Goal: Transaction & Acquisition: Purchase product/service

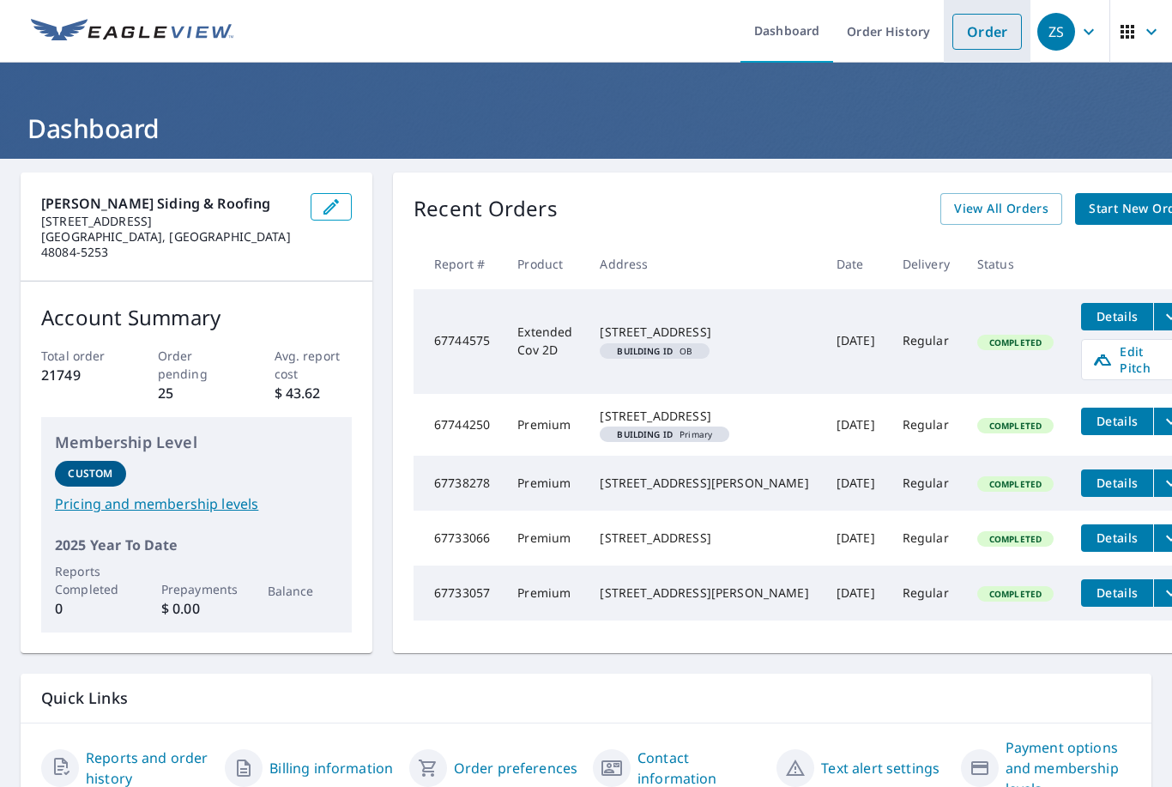
click at [987, 33] on link "Order" at bounding box center [986, 32] width 69 height 36
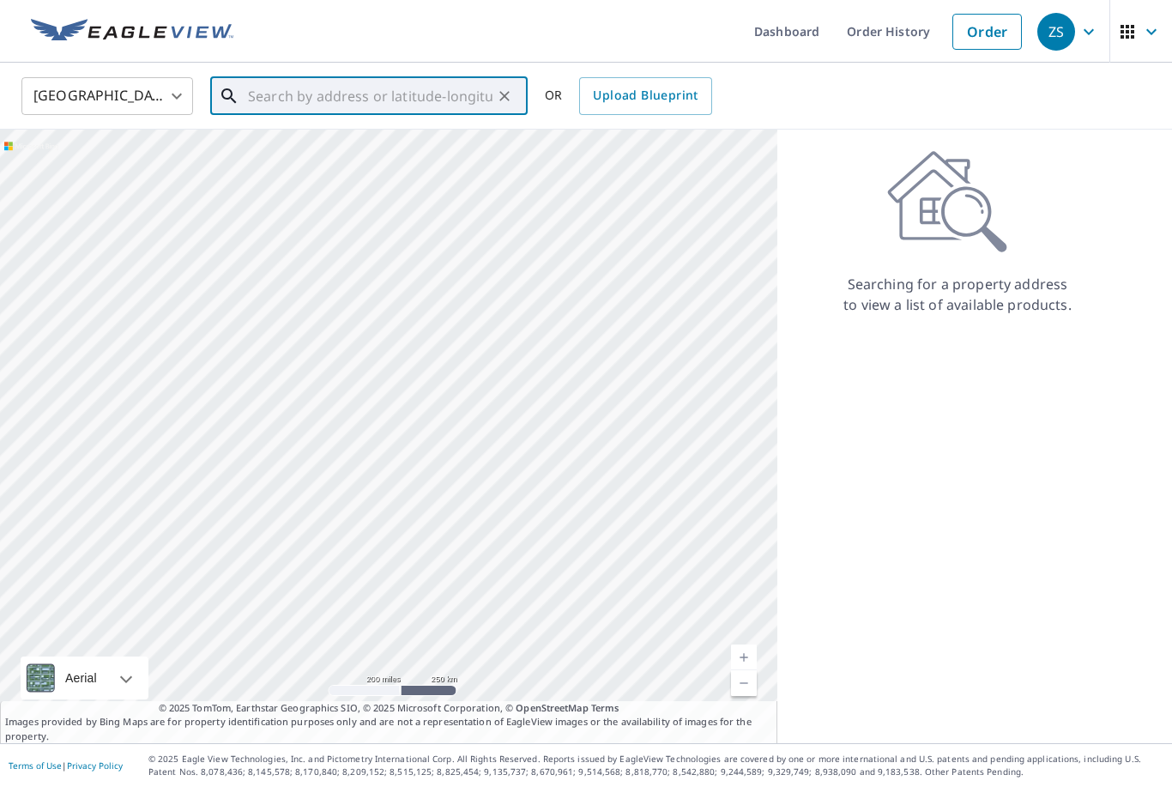
click at [490, 94] on input "text" at bounding box center [370, 96] width 244 height 48
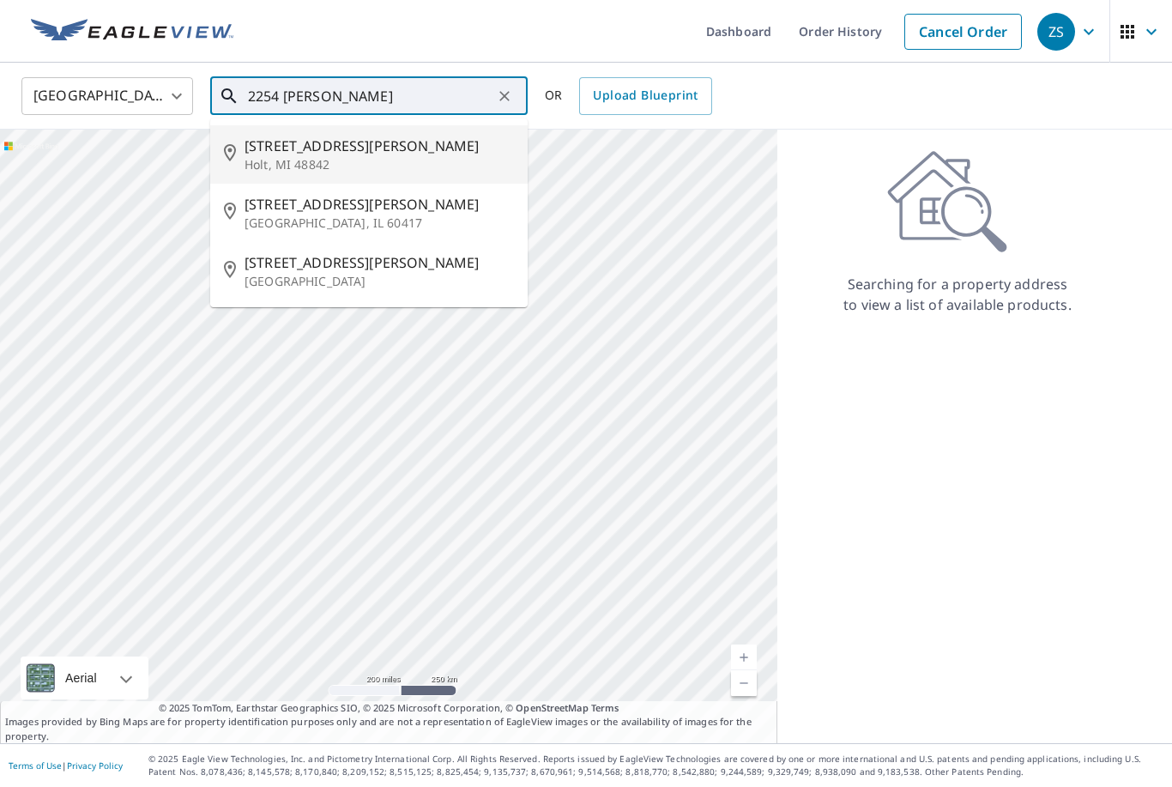
click at [325, 144] on span "[STREET_ADDRESS][PERSON_NAME]" at bounding box center [378, 146] width 269 height 21
type input "[STREET_ADDRESS][PERSON_NAME]"
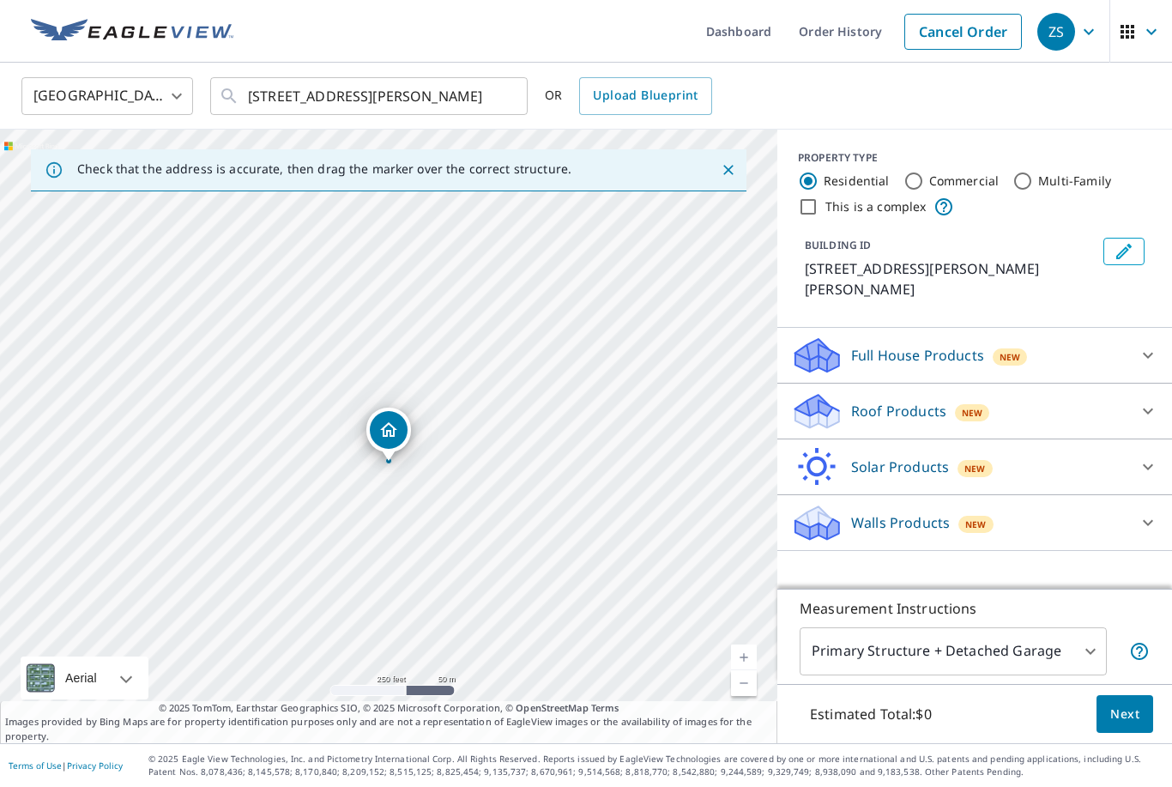
click at [863, 401] on p "Roof Products" at bounding box center [898, 411] width 95 height 21
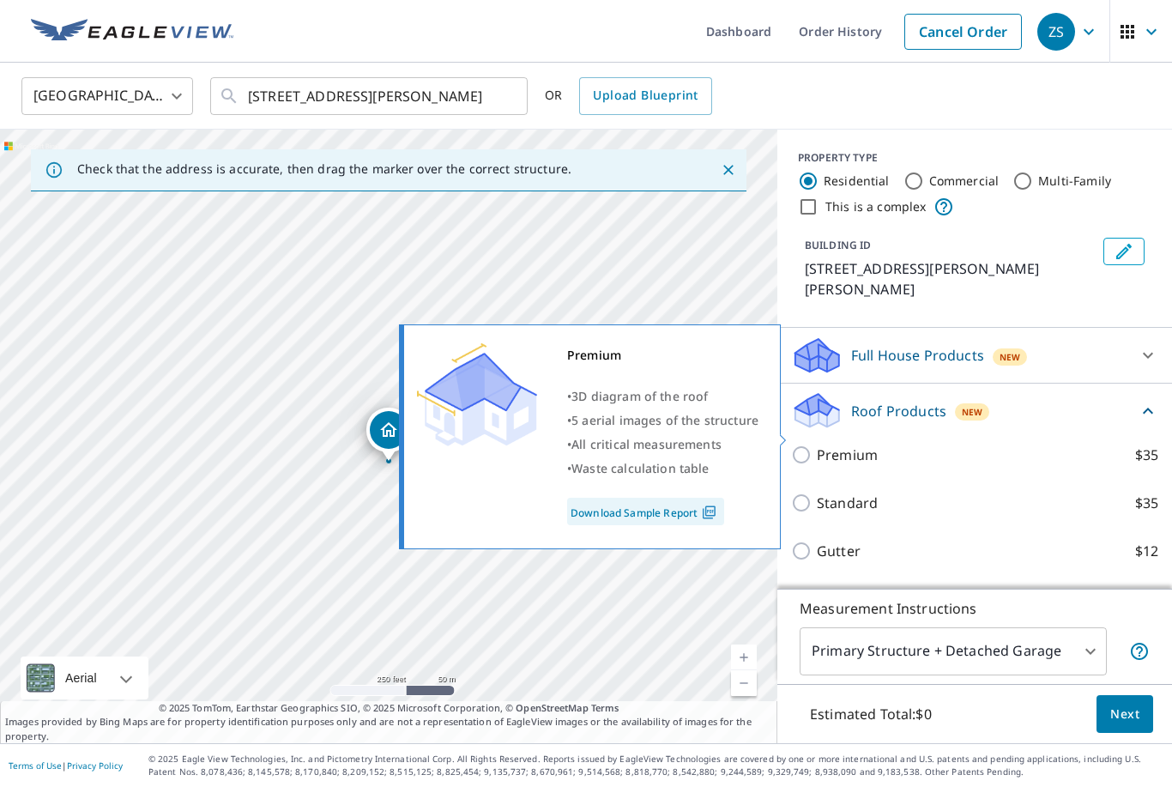
click at [828, 444] on p "Premium" at bounding box center [847, 454] width 61 height 21
click at [817, 444] on input "Premium $35" at bounding box center [804, 454] width 26 height 21
checkbox input "true"
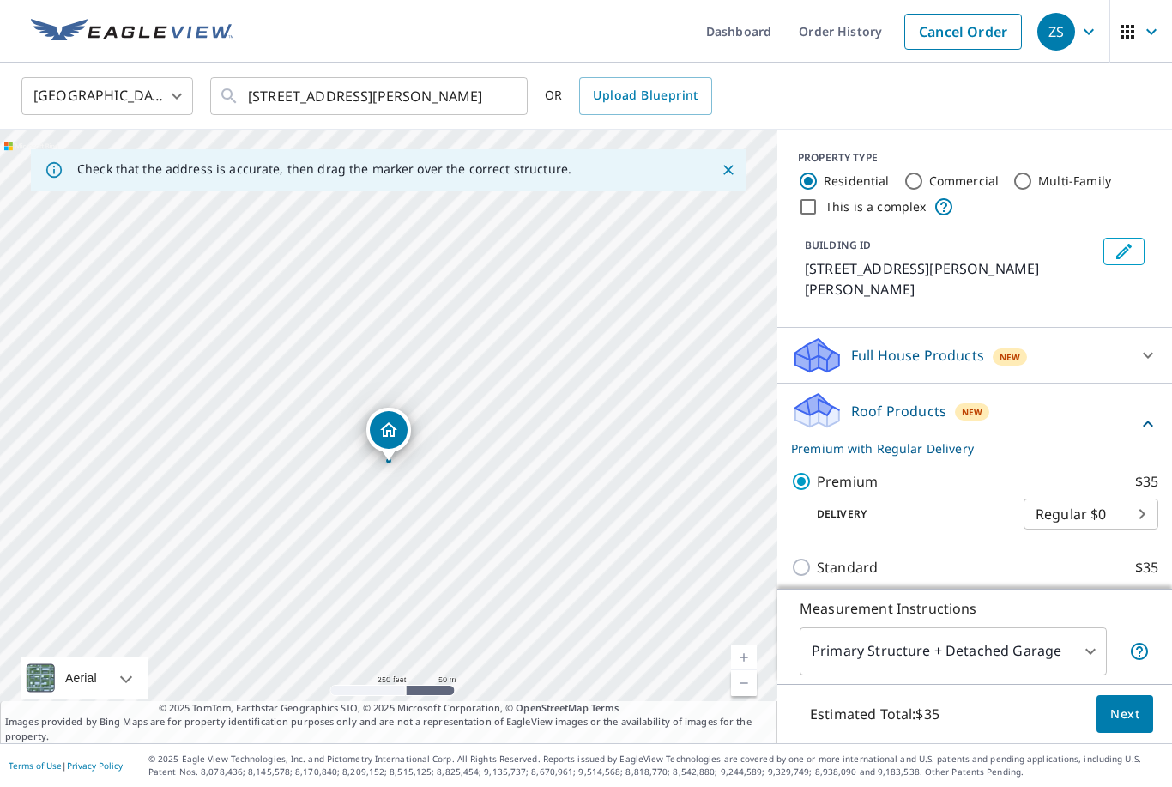
click at [1125, 733] on button "Next" at bounding box center [1124, 714] width 57 height 39
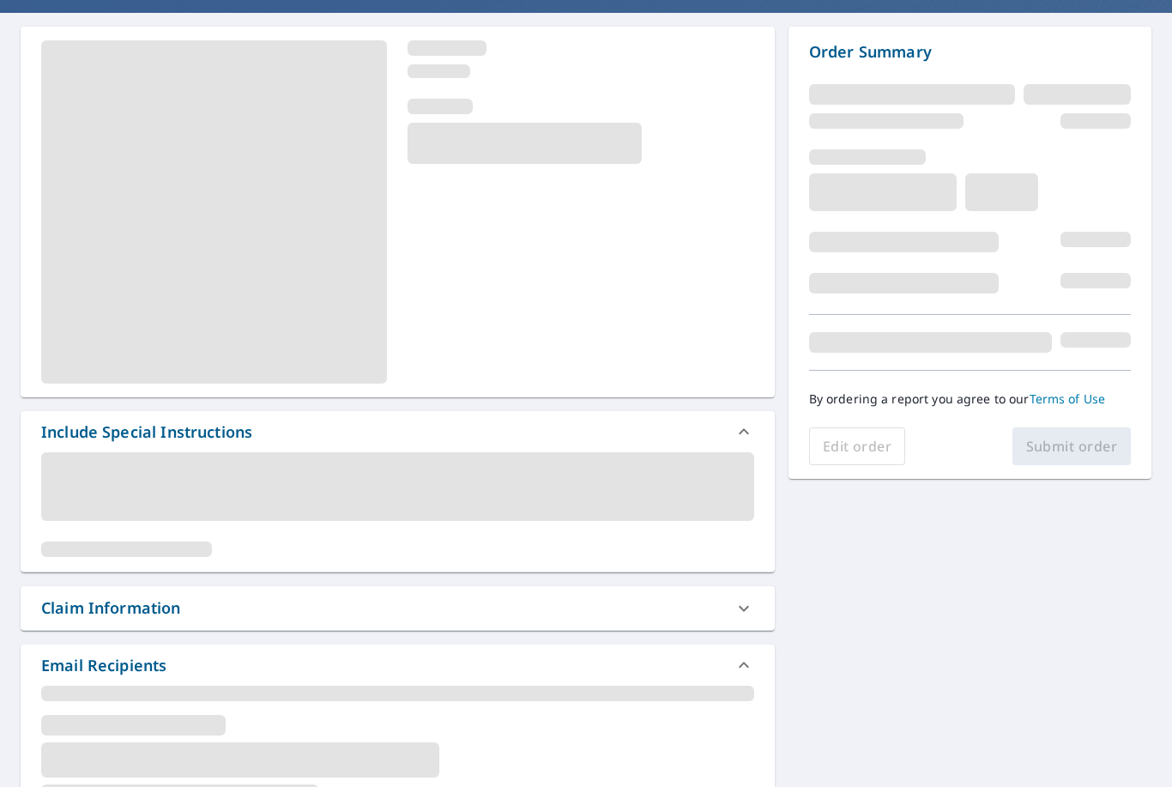
scroll to position [167, 0]
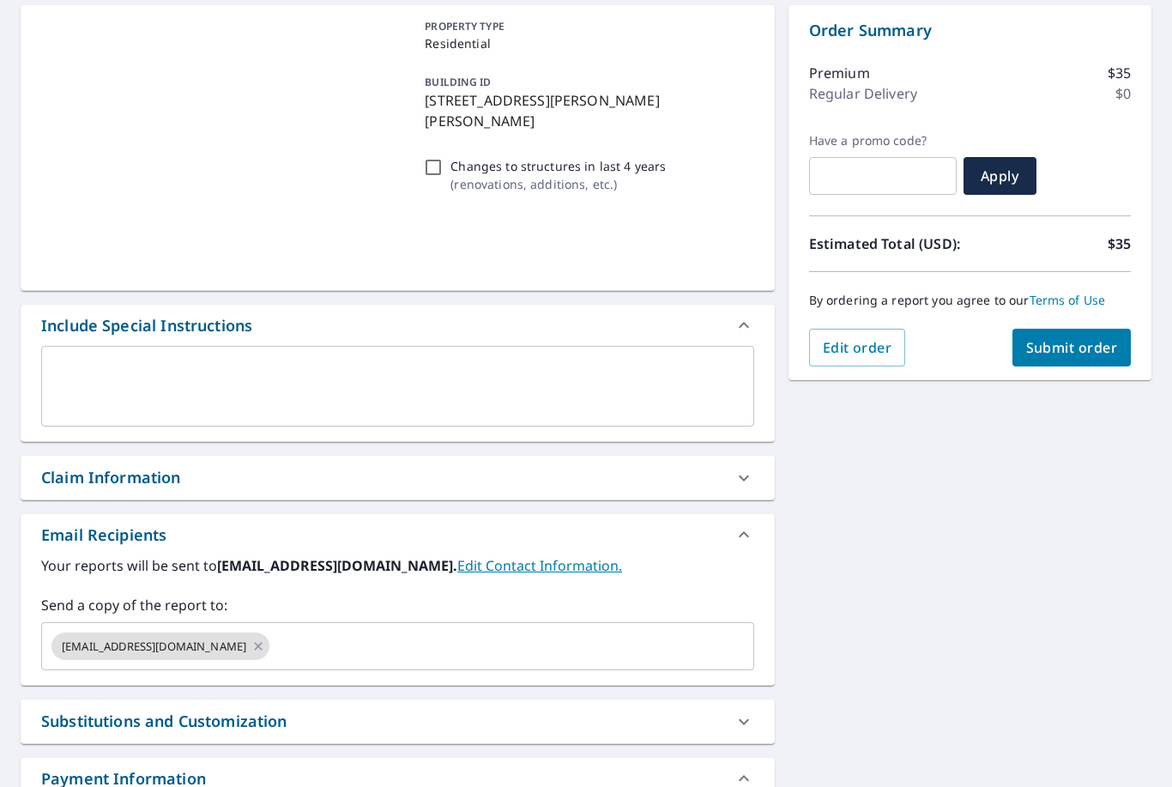
click at [251, 645] on icon at bounding box center [258, 646] width 14 height 19
checkbox input "true"
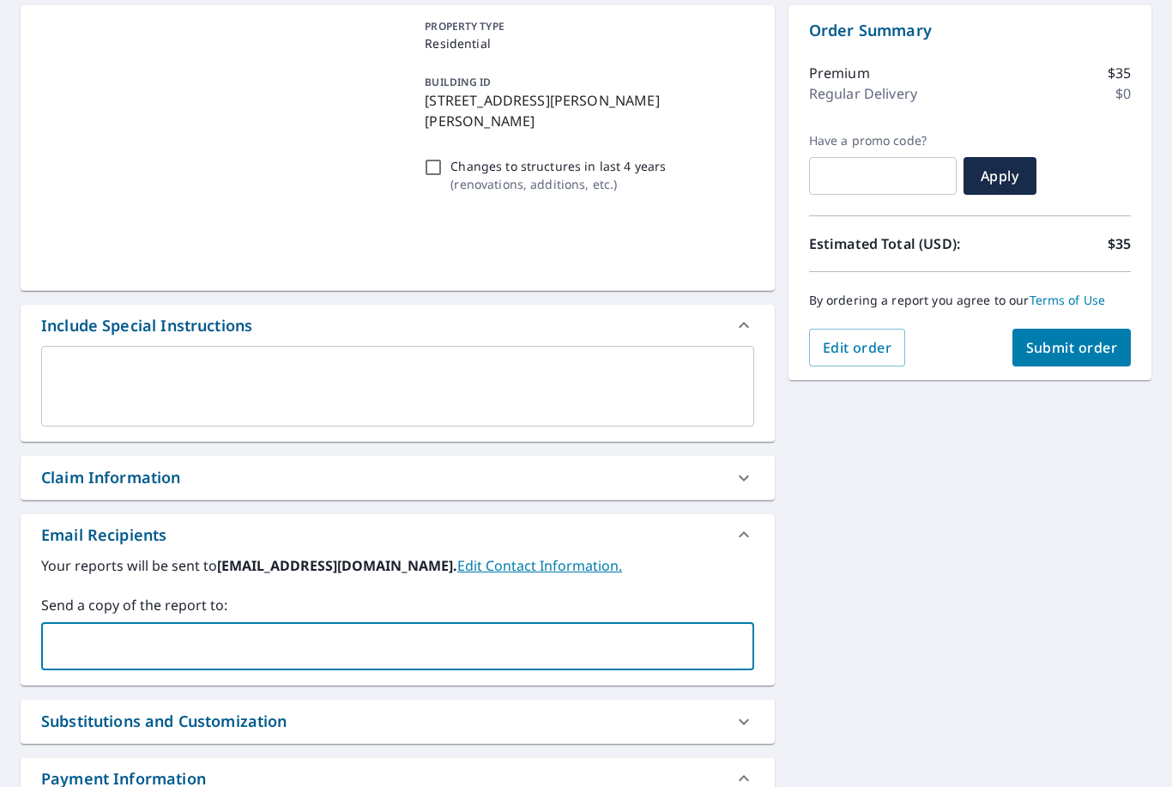
click at [181, 645] on input "text" at bounding box center [385, 646] width 672 height 33
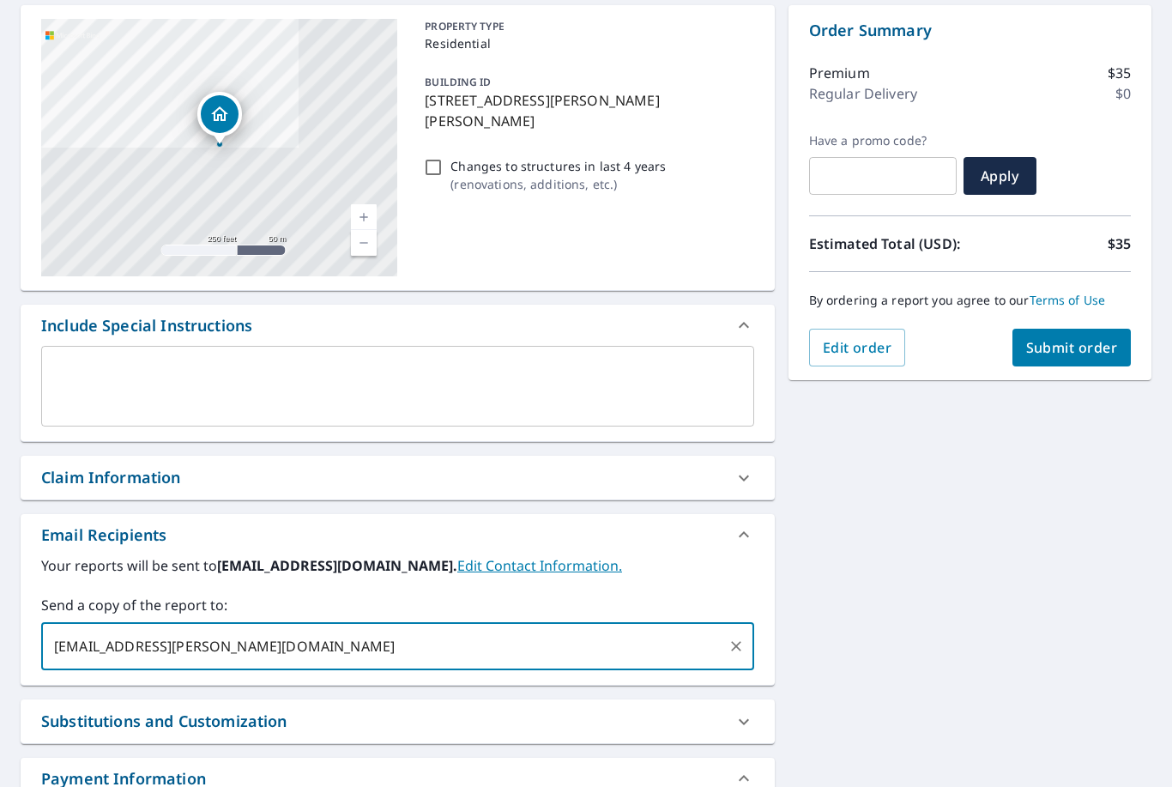
type input "[EMAIL_ADDRESS][PERSON_NAME][DOMAIN_NAME]"
checkbox input "true"
type input "N"
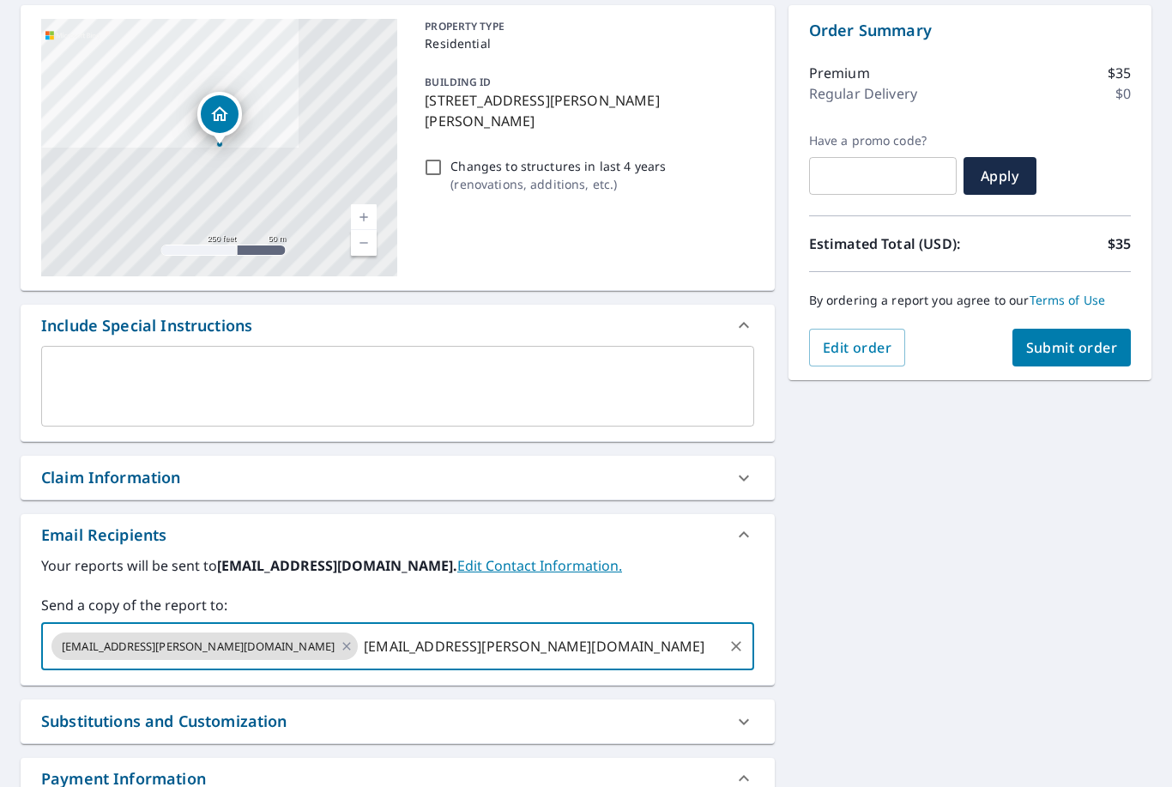
type input "[EMAIL_ADDRESS][PERSON_NAME][DOMAIN_NAME]"
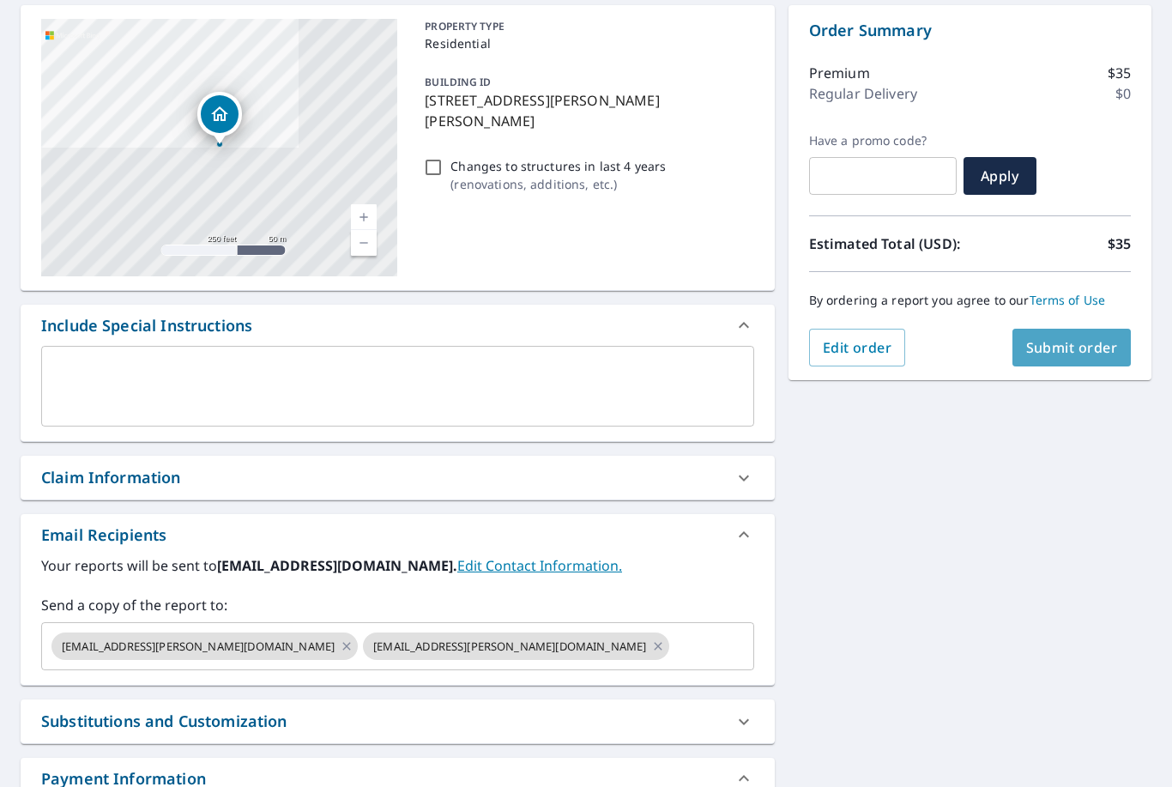
click at [1072, 364] on button "Submit order" at bounding box center [1071, 348] width 119 height 38
checkbox input "true"
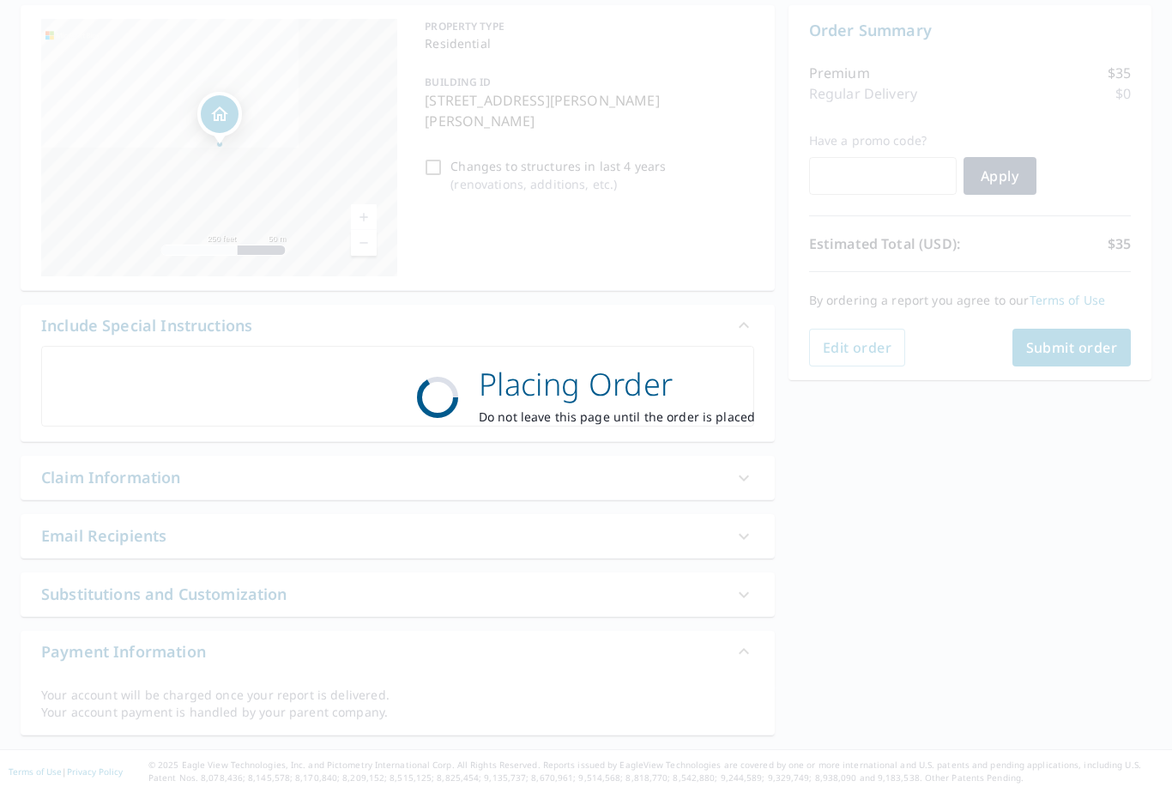
scroll to position [118, 0]
